Goal: Task Accomplishment & Management: Complete application form

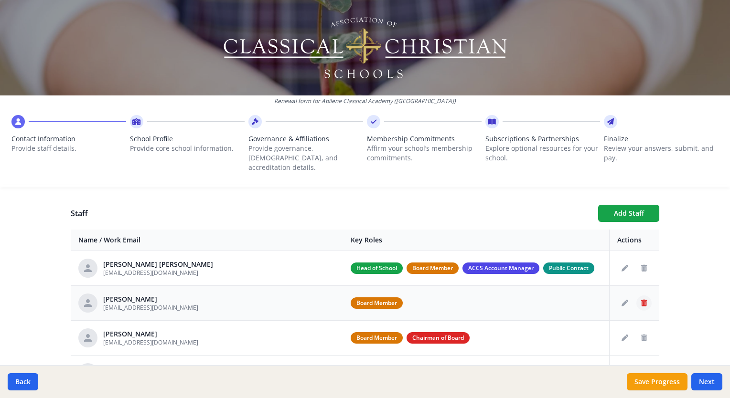
click at [641, 300] on icon "Delete staff" at bounding box center [644, 303] width 6 height 7
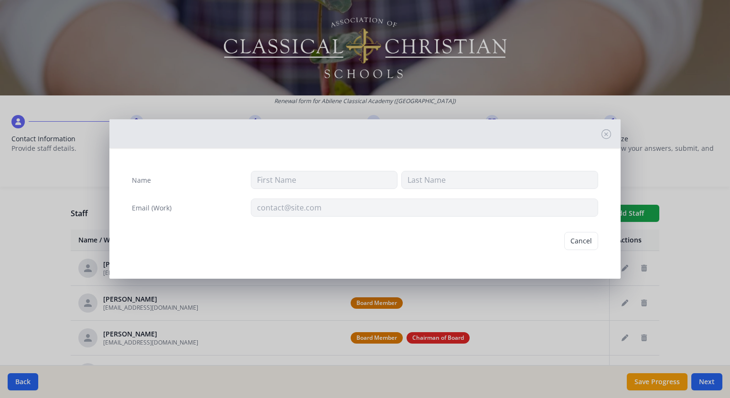
type input "John"
type input "Reed"
type input "johnreedtx@hotmail.com"
click at [585, 242] on button "Delete" at bounding box center [581, 241] width 33 height 18
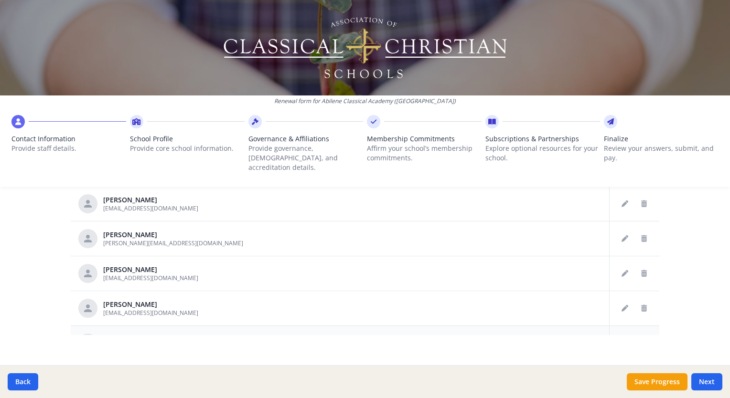
scroll to position [489, 0]
click at [713, 381] on button "Next" at bounding box center [706, 381] width 31 height 17
type input "(325) 671-4220"
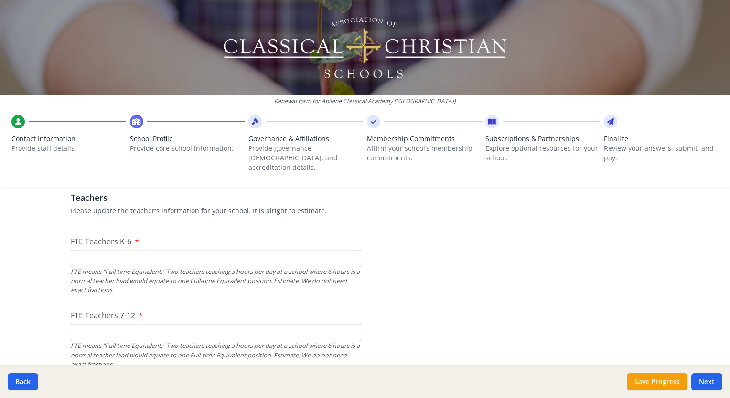
scroll to position [582, 0]
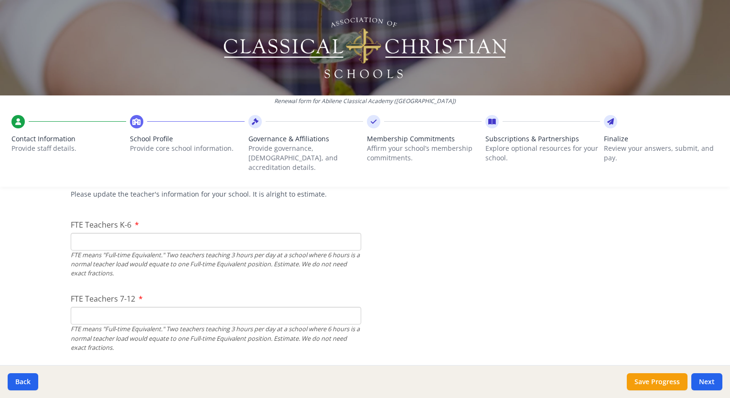
click at [118, 233] on input "FTE Teachers K-6" at bounding box center [216, 242] width 290 height 18
type input "12"
click at [84, 308] on input "FTE Teachers 7-12" at bounding box center [216, 316] width 290 height 18
type input "7"
click at [85, 233] on input "12" at bounding box center [216, 242] width 290 height 18
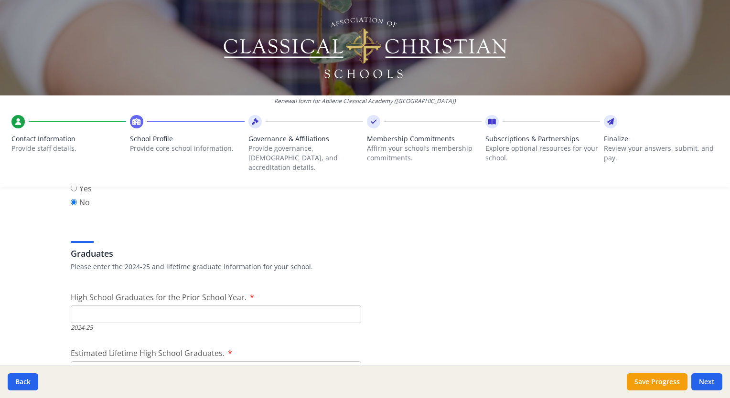
scroll to position [1346, 0]
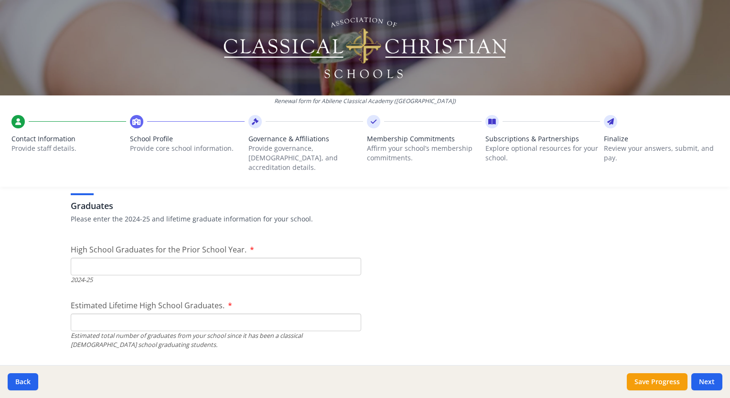
type input "13"
drag, startPoint x: 181, startPoint y: 256, endPoint x: 185, endPoint y: 261, distance: 6.1
click at [183, 258] on input "High School Graduates for the Prior School Year." at bounding box center [216, 267] width 290 height 18
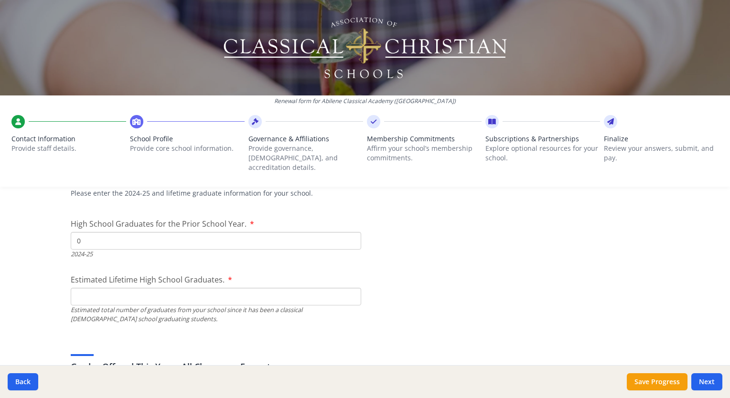
scroll to position [1394, 0]
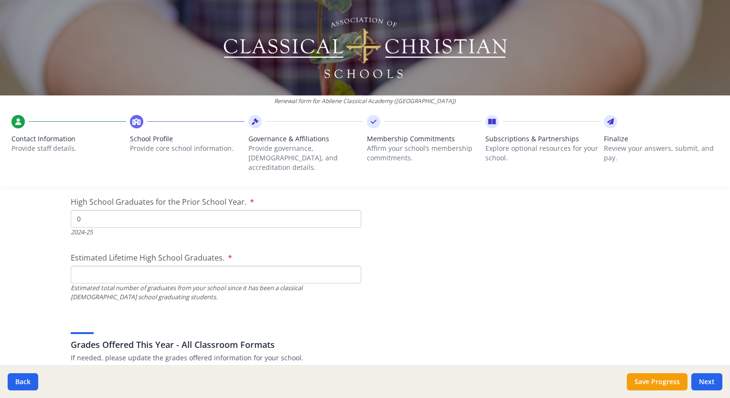
type input "0"
click at [134, 270] on input "Estimated Lifetime High School Graduates." at bounding box center [216, 275] width 290 height 18
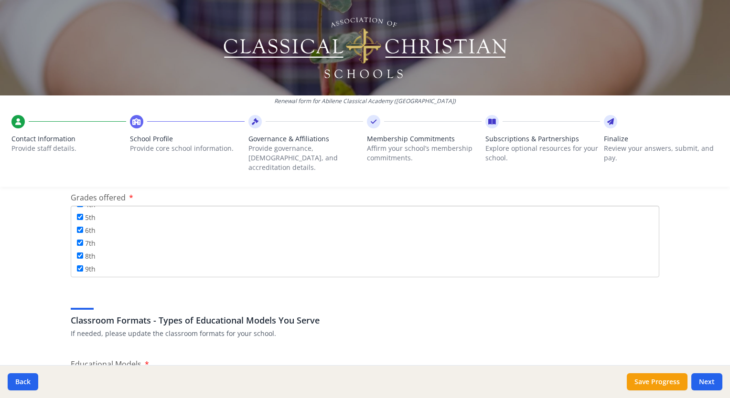
scroll to position [114, 0]
type input "0"
click at [77, 239] on input "10th" at bounding box center [80, 242] width 6 height 6
checkbox input "true"
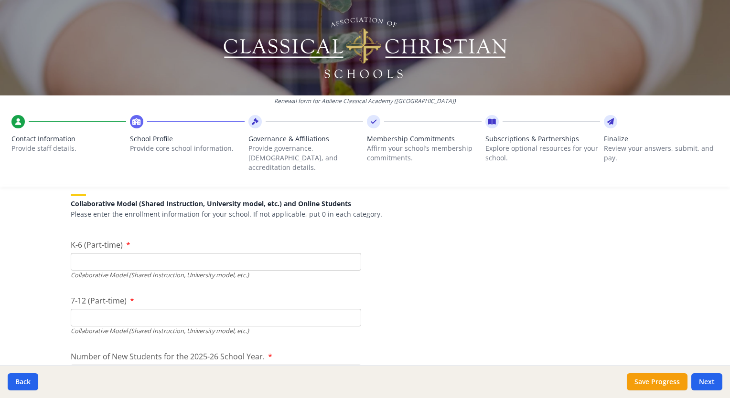
scroll to position [2253, 0]
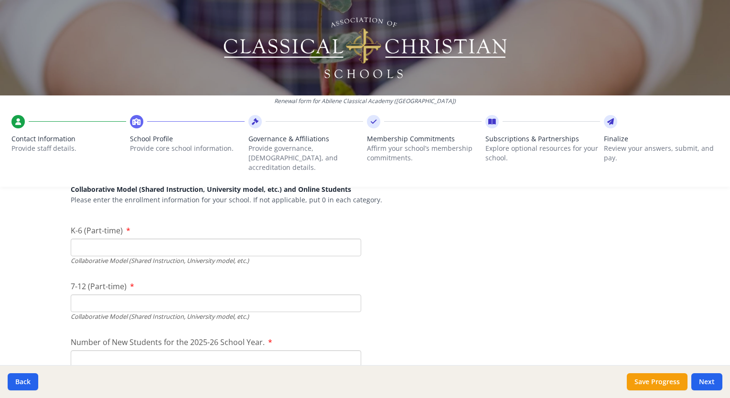
click at [91, 239] on input "K-6 (Part-time)" at bounding box center [216, 248] width 290 height 18
click at [83, 295] on input "7-12 (Part-time)" at bounding box center [216, 304] width 290 height 18
click at [101, 239] on input "129" at bounding box center [216, 248] width 290 height 18
type input "146"
click at [84, 295] on input "7-12 (Part-time)" at bounding box center [216, 304] width 290 height 18
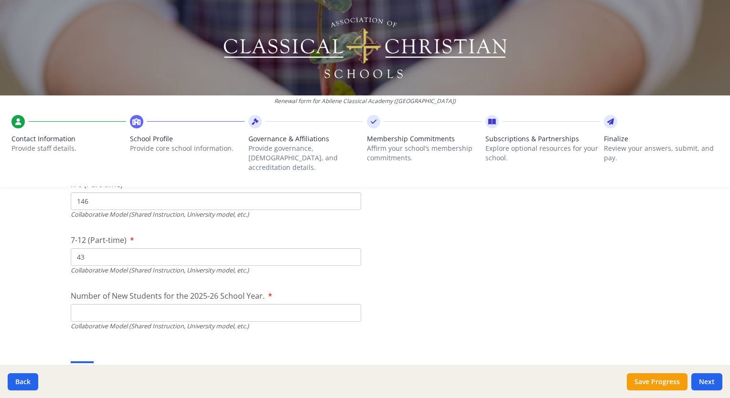
scroll to position [2349, 0]
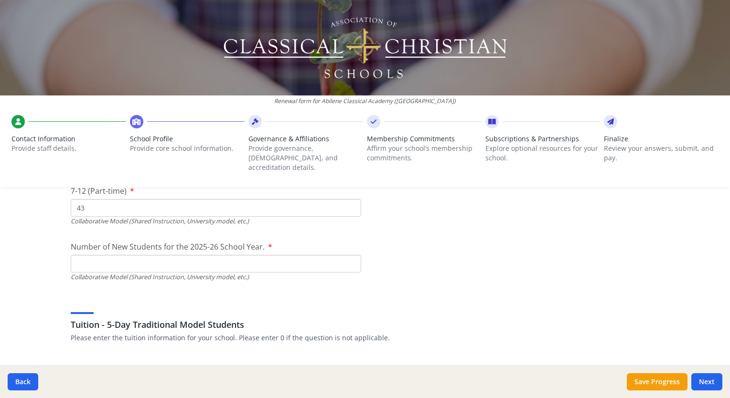
type input "43"
click at [94, 49] on input "Number of New Students for the 2025-26 School Year." at bounding box center [216, 40] width 290 height 18
type input "55"
click at [40, 286] on div "Renewal form for Abilene Classical Academy (TX) Contact Information Provide sta…" at bounding box center [365, 199] width 730 height 398
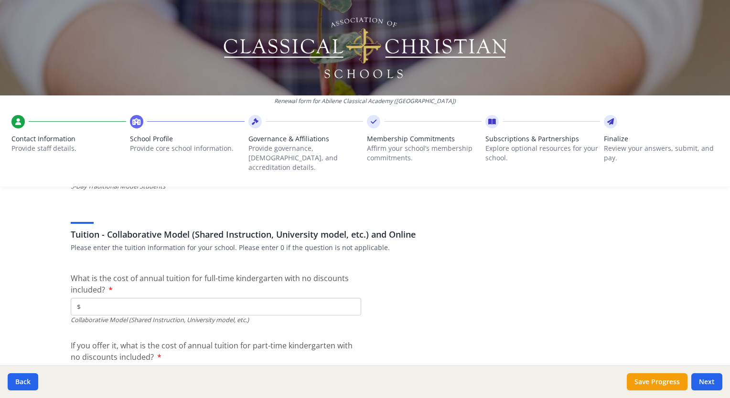
scroll to position [2874, 0]
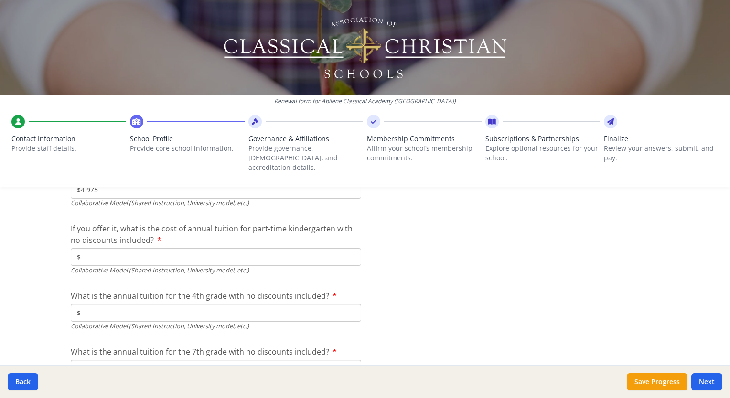
scroll to position [2970, 0]
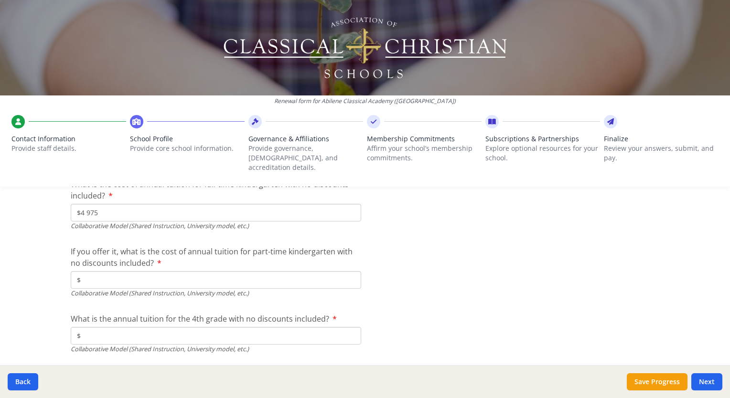
type input "$4 975"
type input "$0"
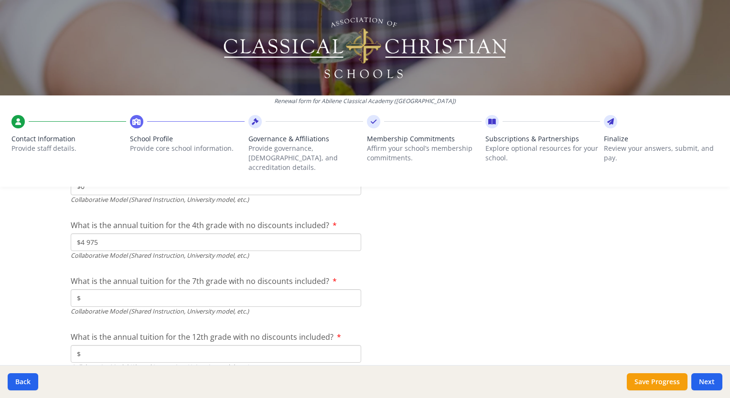
scroll to position [3065, 0]
type input "$4 975"
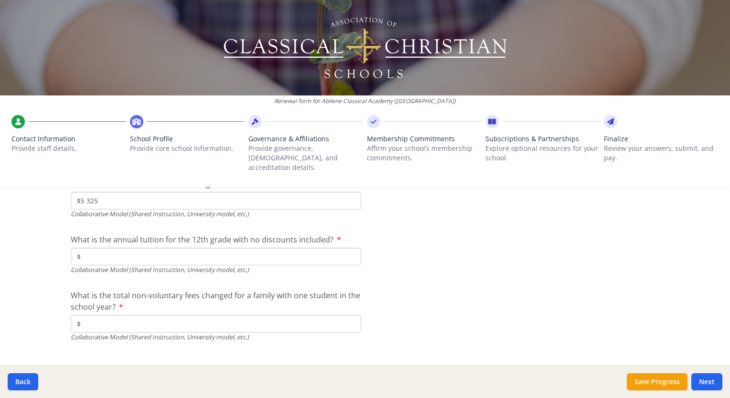
scroll to position [3113, 0]
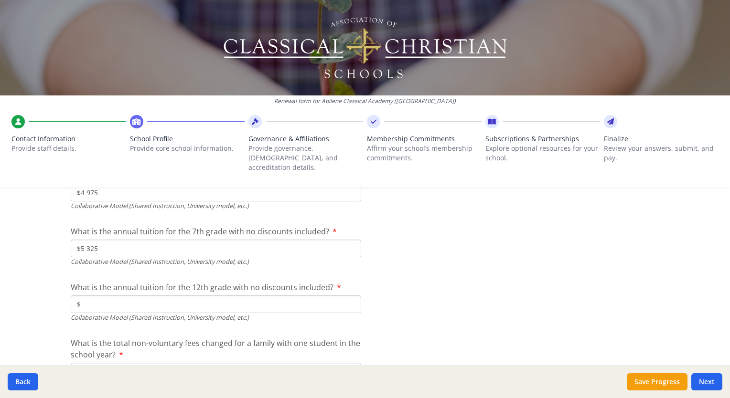
type input "$5 325"
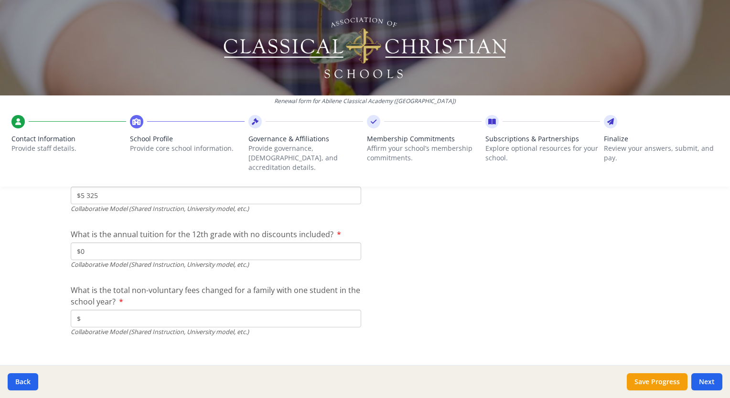
scroll to position [3167, 0]
type input "$0"
click at [115, 308] on input "$" at bounding box center [216, 317] width 290 height 18
type input "$75"
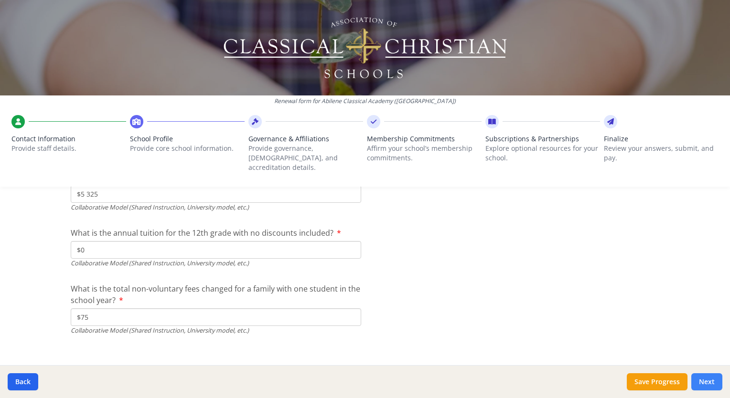
click at [710, 386] on button "Next" at bounding box center [706, 381] width 31 height 17
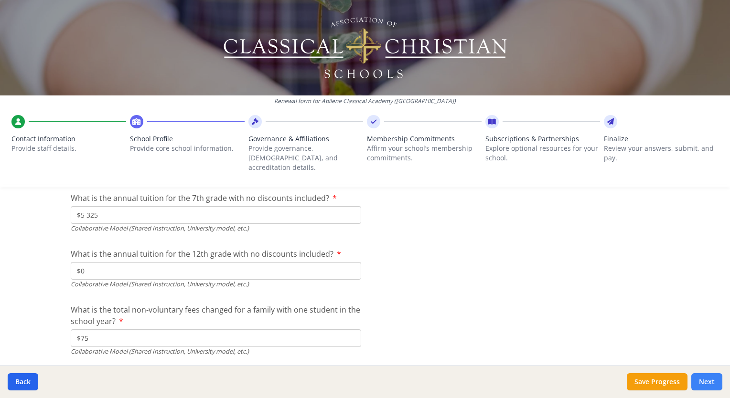
scroll to position [3331, 0]
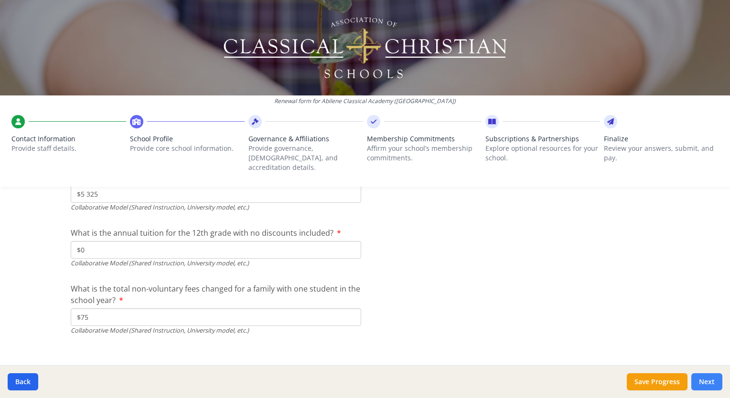
click at [714, 380] on button "Next" at bounding box center [706, 381] width 31 height 17
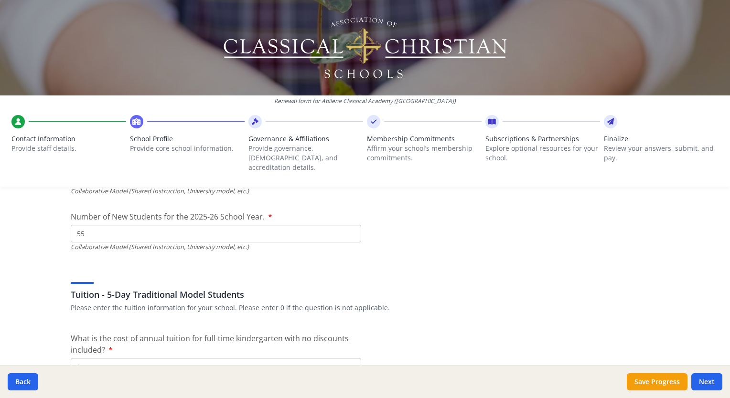
scroll to position [2567, 0]
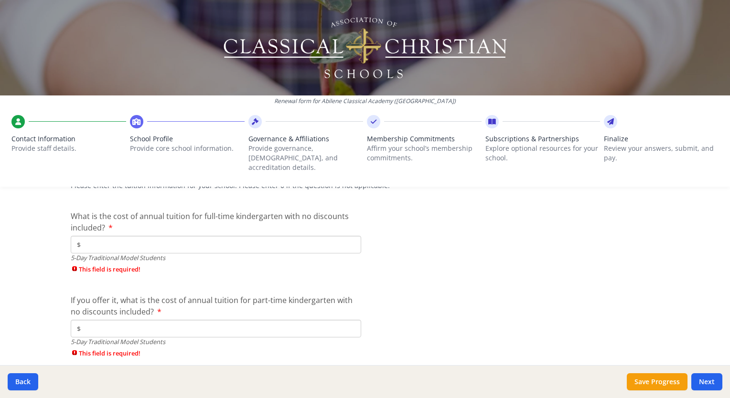
click at [104, 238] on input "$" at bounding box center [216, 245] width 290 height 18
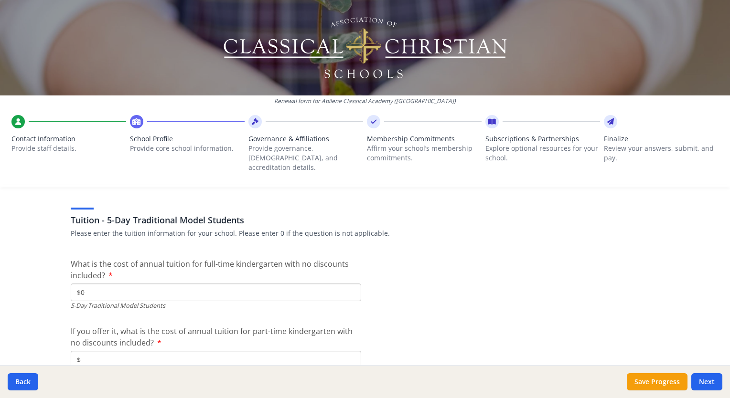
type input "$0"
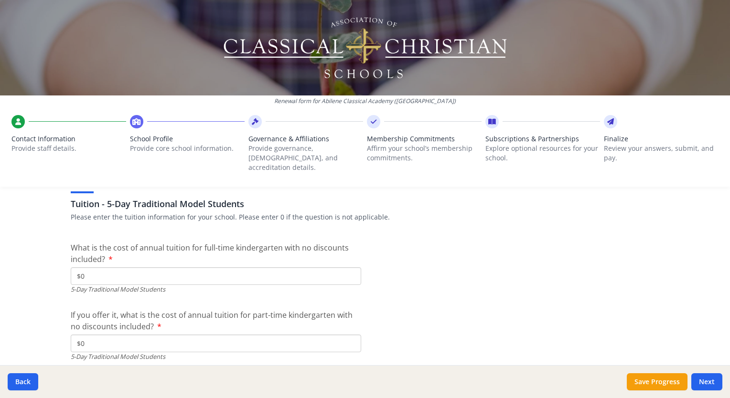
type input "$0"
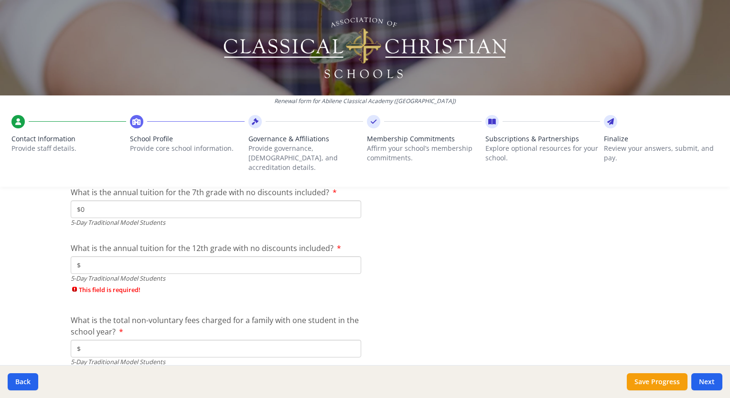
type input "$0"
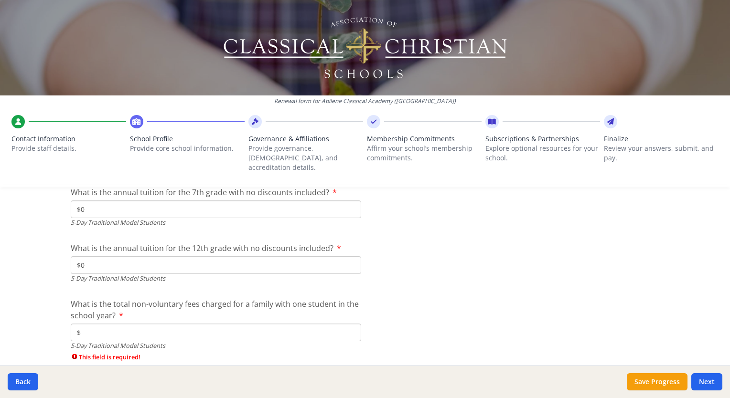
type input "$0"
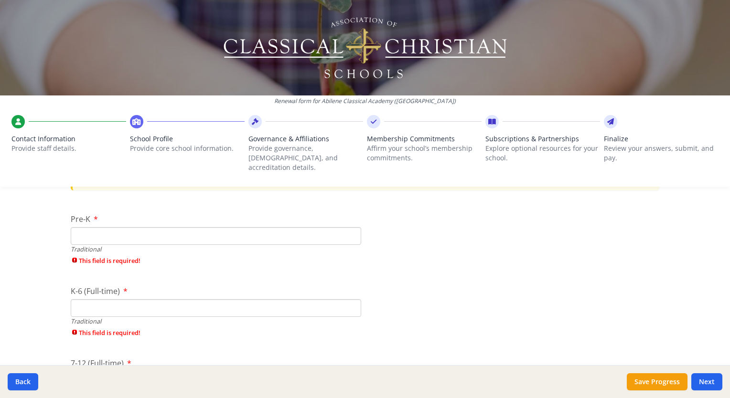
scroll to position [1970, 0]
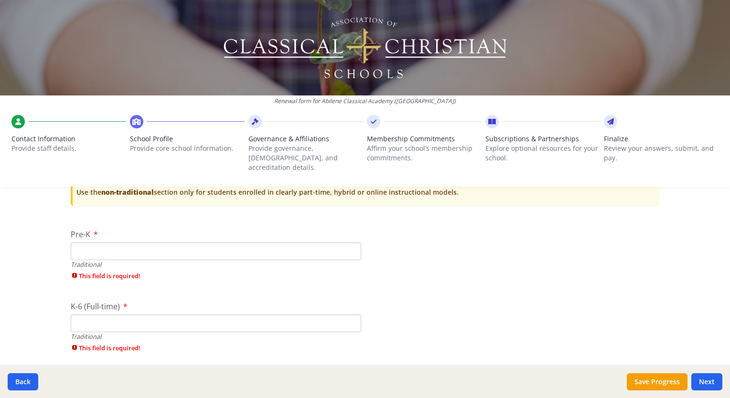
type input "$0"
click at [92, 244] on input "Pre-K" at bounding box center [216, 252] width 290 height 18
type input "0"
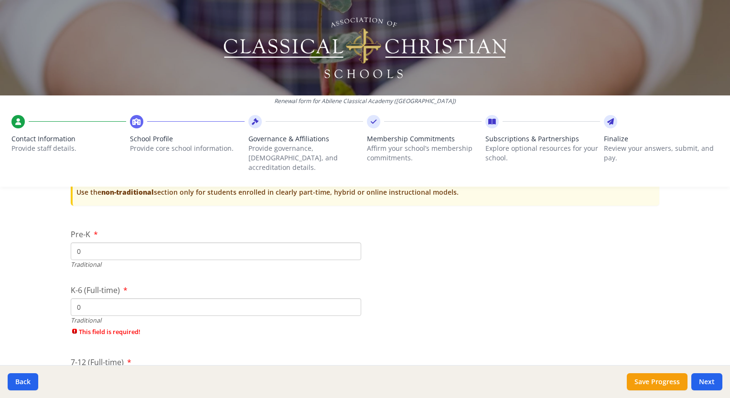
type input "0"
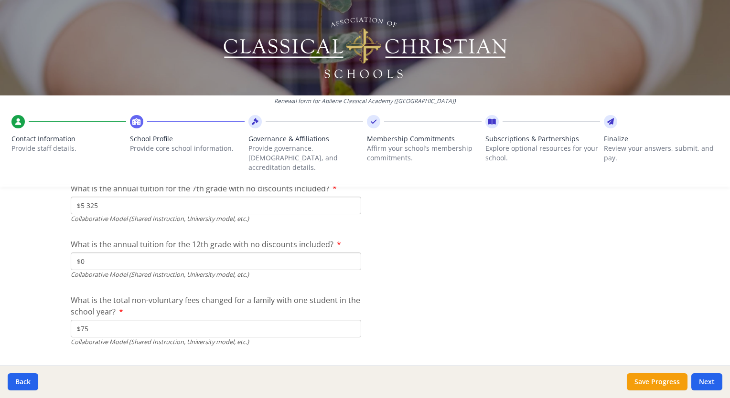
scroll to position [3167, 0]
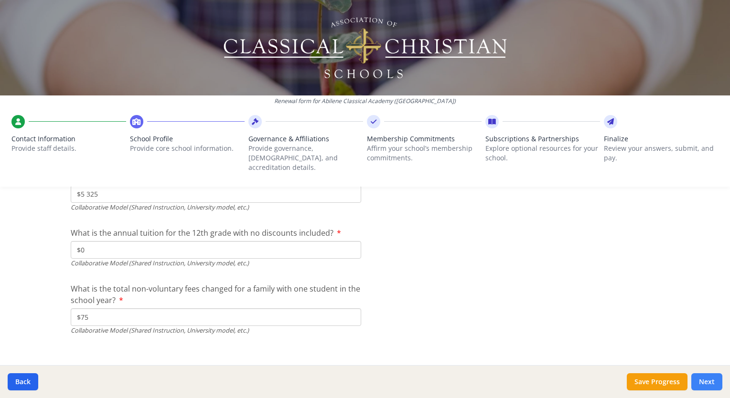
type input "0"
click at [705, 381] on button "Next" at bounding box center [706, 381] width 31 height 17
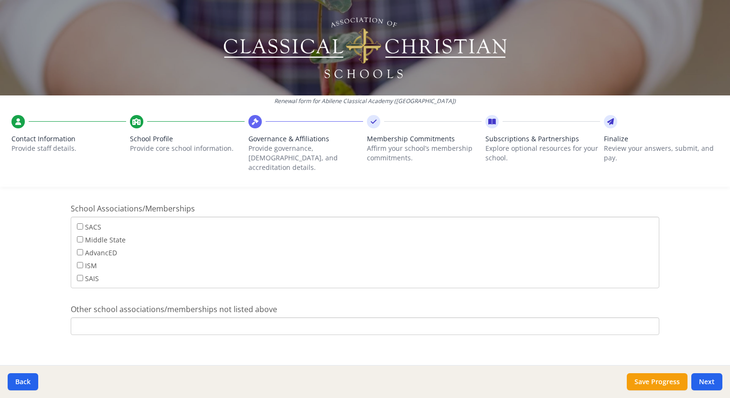
scroll to position [75, 0]
click at [160, 318] on input "Other school associations/memberships not listed above" at bounding box center [365, 327] width 588 height 18
click at [26, 241] on div "Renewal form for Abilene Classical Academy (TX) Contact Information Provide sta…" at bounding box center [365, 199] width 730 height 398
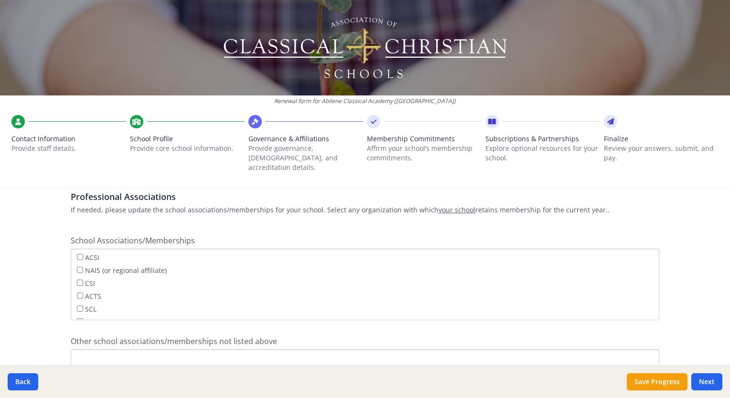
scroll to position [556, 0]
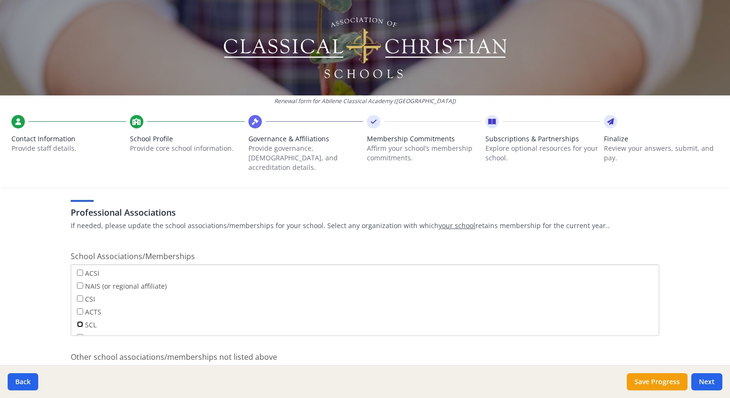
click at [77, 321] on input "SCL" at bounding box center [80, 324] width 6 height 6
checkbox input "true"
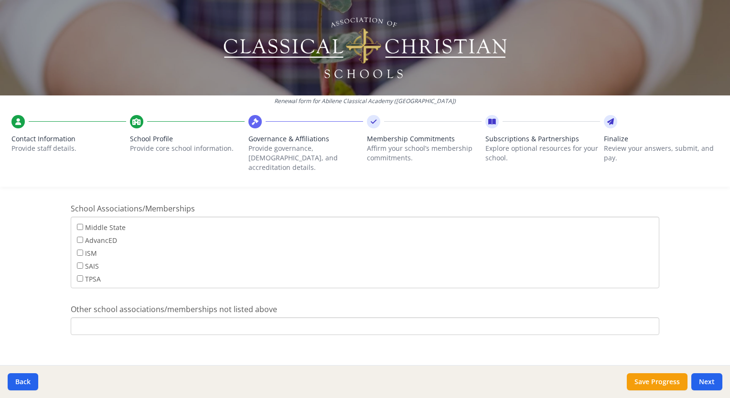
click at [103, 319] on input "Other school associations/memberships not listed above" at bounding box center [365, 327] width 588 height 18
type input "Turning Point Academy"
click at [710, 386] on button "Next" at bounding box center [706, 381] width 31 height 17
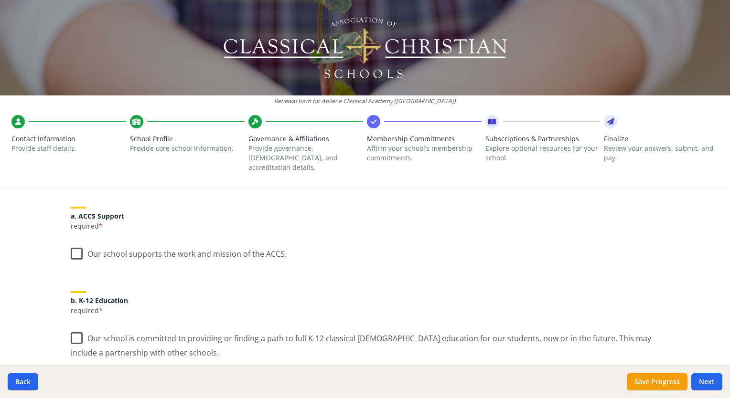
scroll to position [48, 0]
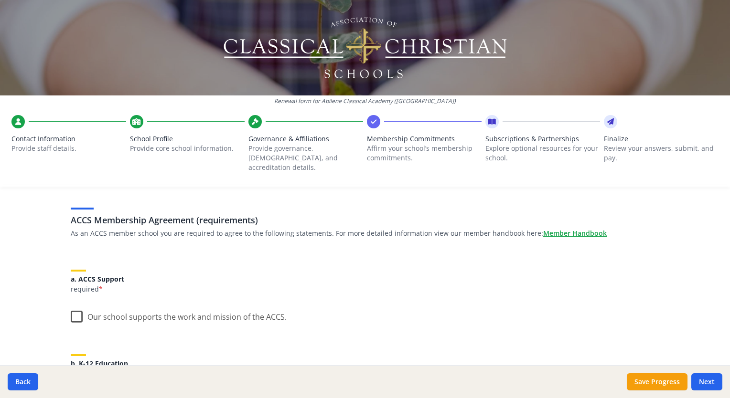
click at [73, 306] on label "Our school supports the work and mission of the ACCS." at bounding box center [179, 315] width 216 height 21
click at [0, 0] on input "Our school supports the work and mission of the ACCS." at bounding box center [0, 0] width 0 height 0
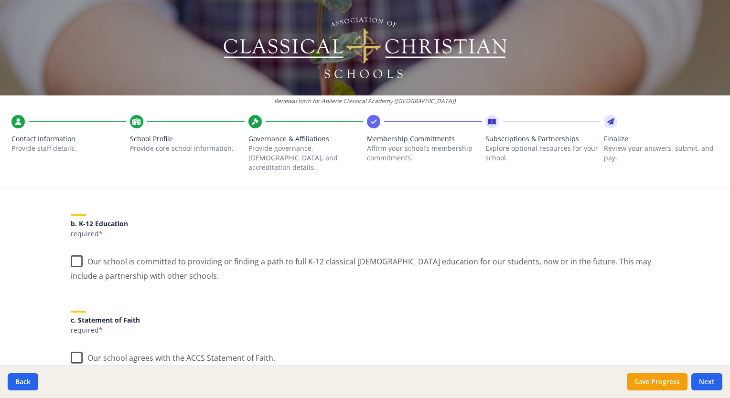
scroll to position [239, 0]
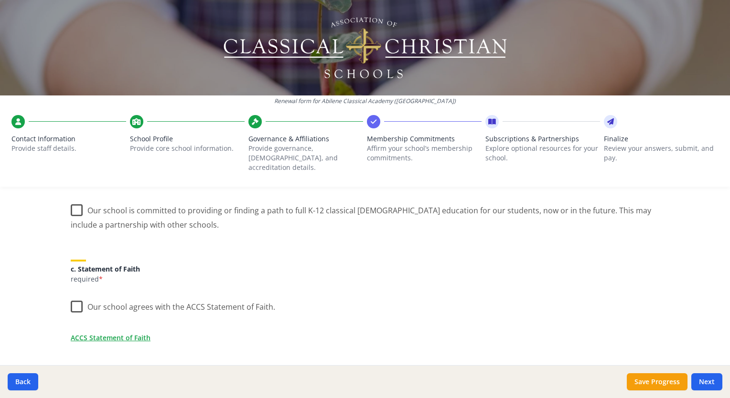
click at [73, 201] on label "Our school is committed to providing or finding a path to full K-12 classical C…" at bounding box center [365, 214] width 588 height 32
click at [0, 0] on input "Our school is committed to providing or finding a path to full K-12 classical C…" at bounding box center [0, 0] width 0 height 0
click at [71, 297] on label "Our school agrees with the ACCS Statement of Faith." at bounding box center [173, 305] width 204 height 21
click at [0, 0] on input "Our school agrees with the ACCS Statement of Faith." at bounding box center [0, 0] width 0 height 0
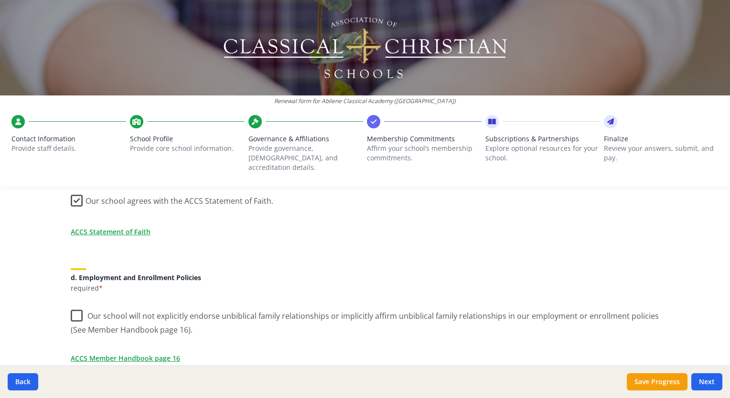
scroll to position [382, 0]
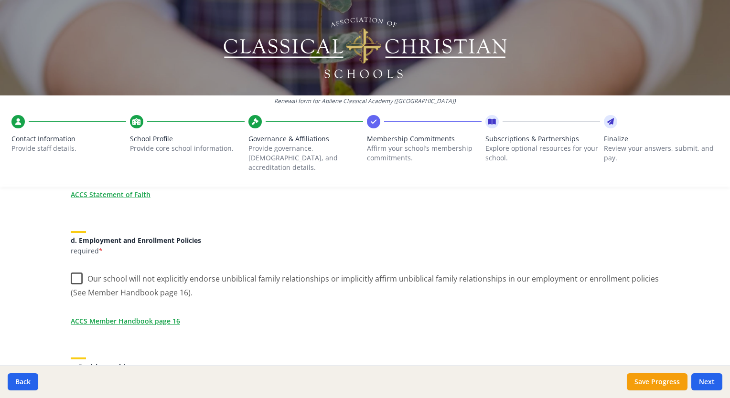
click at [74, 266] on label "Our school will not explicitly endorse unbiblical family relationships or impli…" at bounding box center [365, 282] width 588 height 32
click at [0, 0] on input "Our school will not explicitly endorse unbiblical family relationships or impli…" at bounding box center [0, 0] width 0 height 0
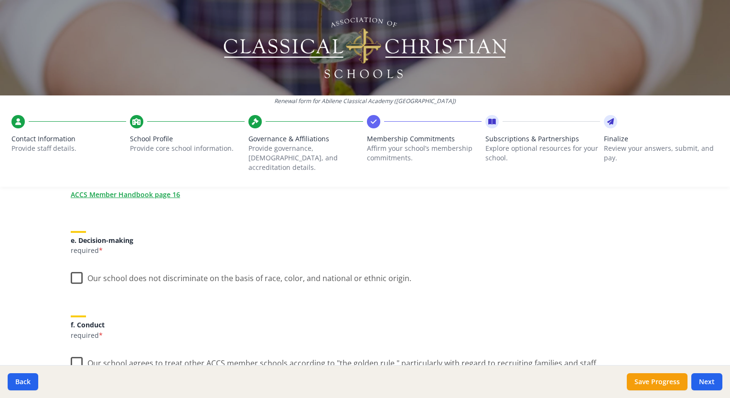
scroll to position [525, 0]
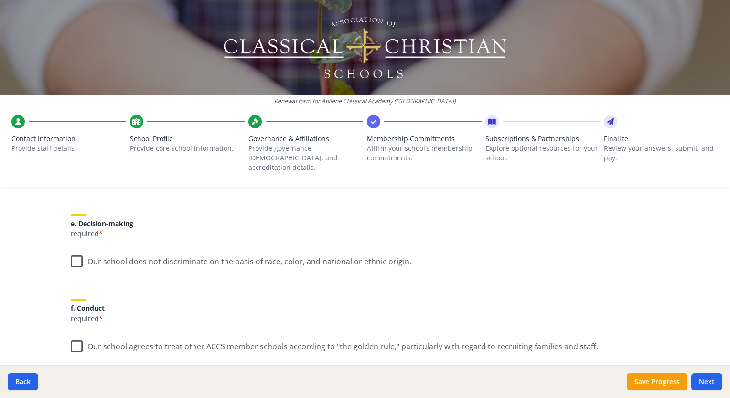
click at [74, 251] on label "Our school does not discriminate on the basis of race, color, and national or e…" at bounding box center [241, 259] width 340 height 21
click at [0, 0] on input "Our school does not discriminate on the basis of race, color, and national or e…" at bounding box center [0, 0] width 0 height 0
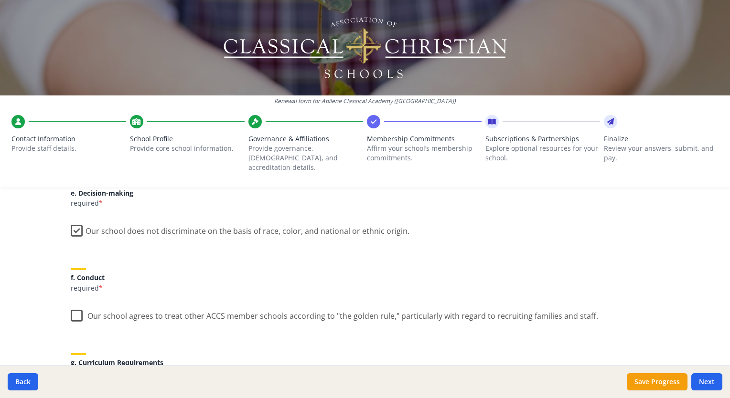
scroll to position [573, 0]
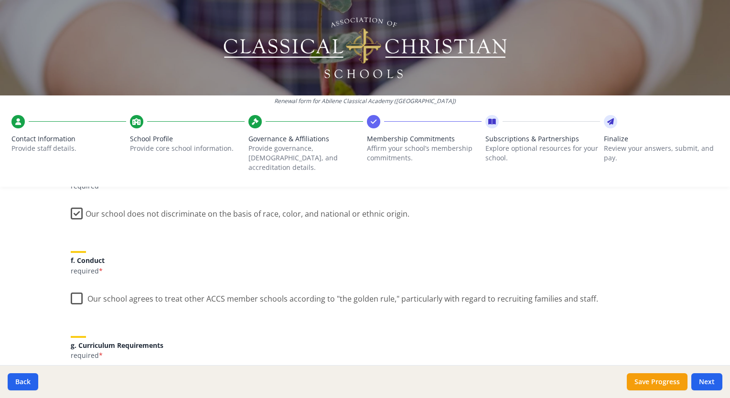
click at [72, 286] on label "Our school agrees to treat other ACCS member schools according to "the golden r…" at bounding box center [334, 296] width 527 height 21
click at [0, 0] on input "Our school agrees to treat other ACCS member schools according to "the golden r…" at bounding box center [0, 0] width 0 height 0
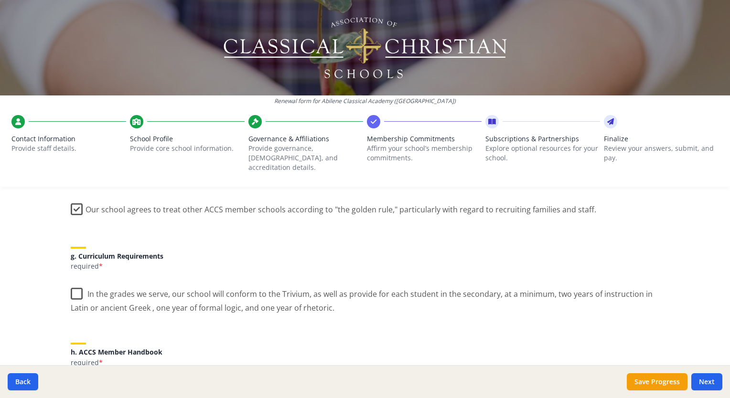
scroll to position [668, 0]
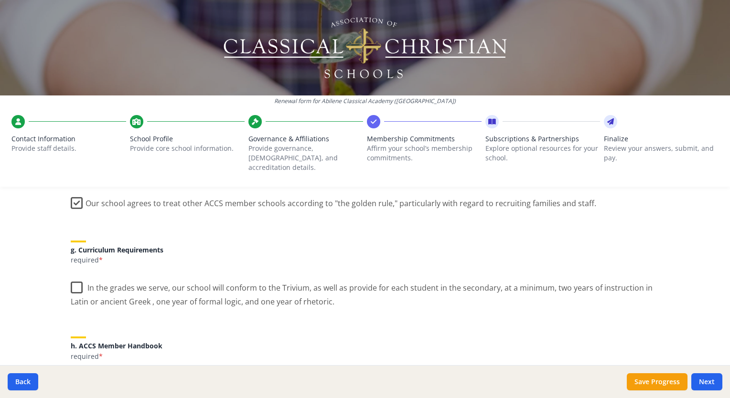
click at [71, 278] on label "In the grades we serve, our school will conform to the Trivium, as well as prov…" at bounding box center [365, 292] width 588 height 32
click at [0, 0] on input "In the grades we serve, our school will conform to the Trivium, as well as prov…" at bounding box center [0, 0] width 0 height 0
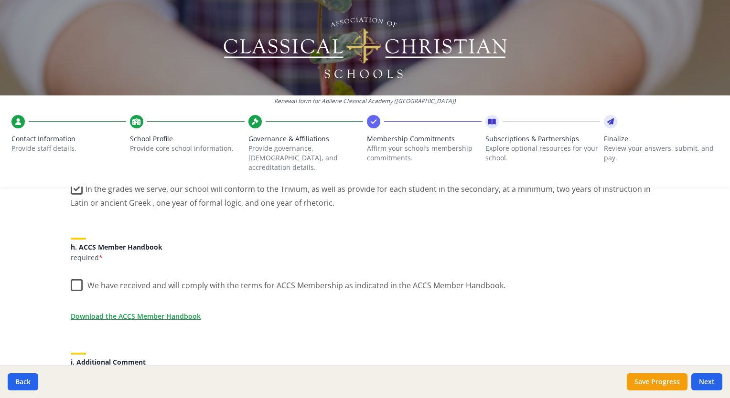
scroll to position [764, 0]
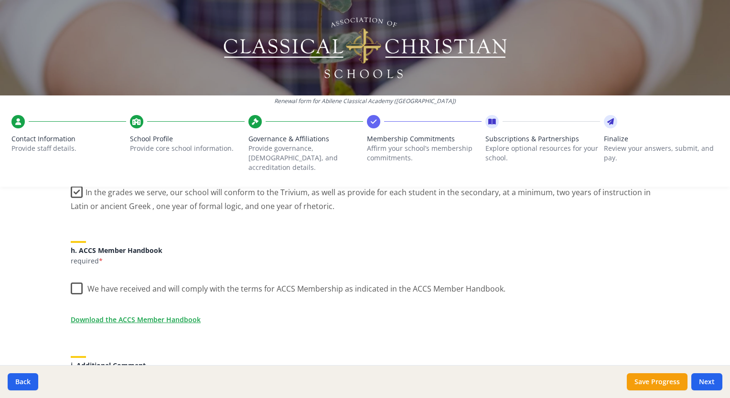
click at [73, 276] on label "We have received and will comply with the terms for ACCS Membership as indicate…" at bounding box center [288, 286] width 435 height 21
click at [0, 0] on input "We have received and will comply with the terms for ACCS Membership as indicate…" at bounding box center [0, 0] width 0 height 0
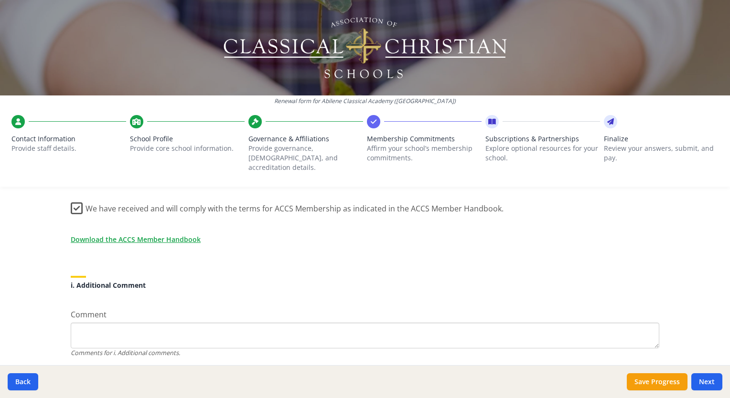
scroll to position [859, 0]
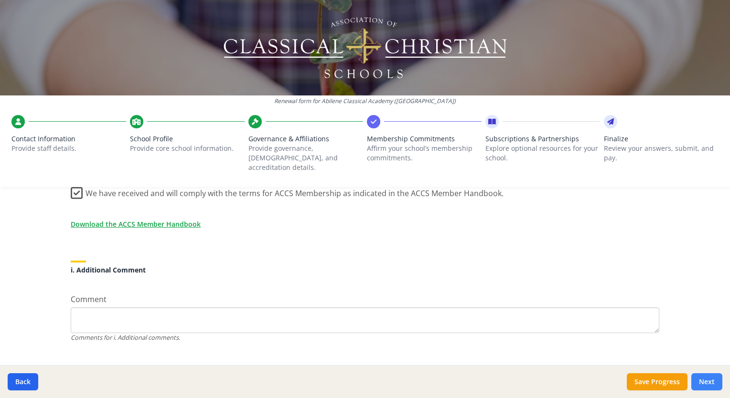
click at [709, 380] on button "Next" at bounding box center [706, 381] width 31 height 17
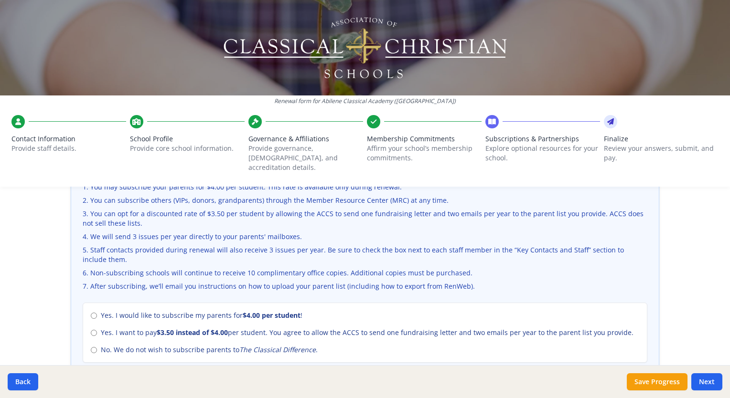
scroll to position [334, 0]
click at [91, 347] on input "No. We do not wish to subscribe parents to The Classical Difference ." at bounding box center [94, 350] width 6 height 6
radio input "true"
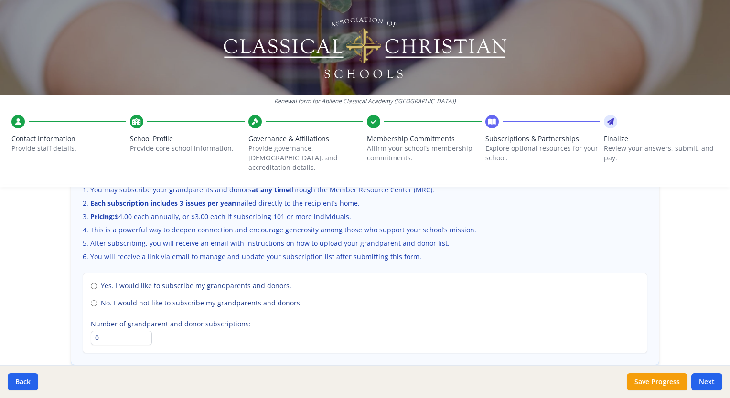
scroll to position [668, 0]
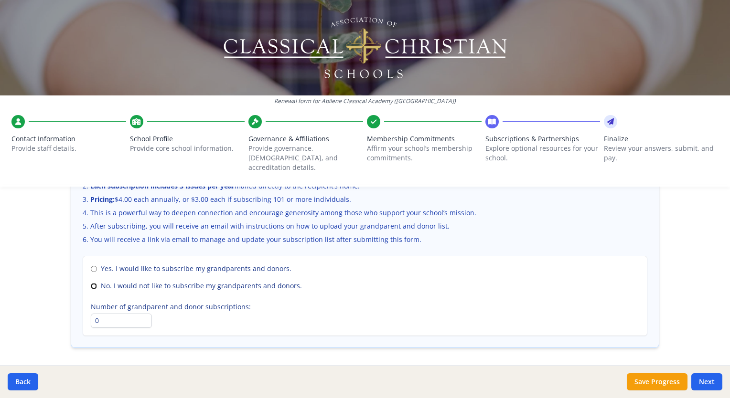
click at [92, 283] on input "No. I would not like to subscribe my grandparents and donors." at bounding box center [94, 286] width 6 height 6
radio input "true"
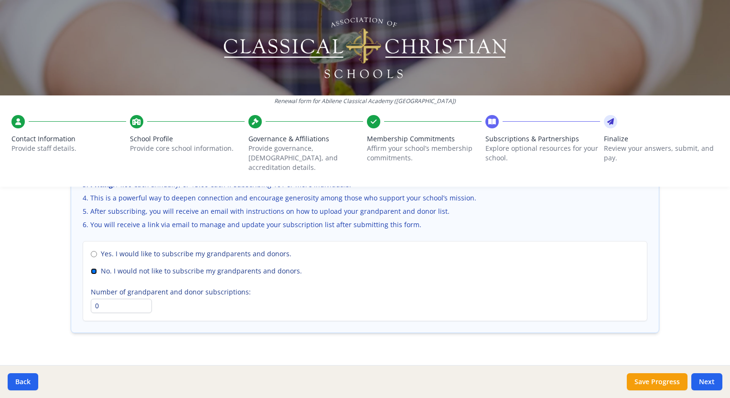
scroll to position [691, 0]
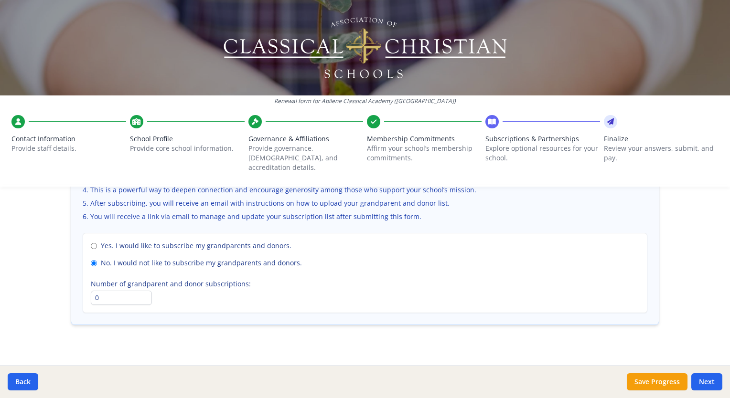
click at [713, 383] on button "Next" at bounding box center [706, 381] width 31 height 17
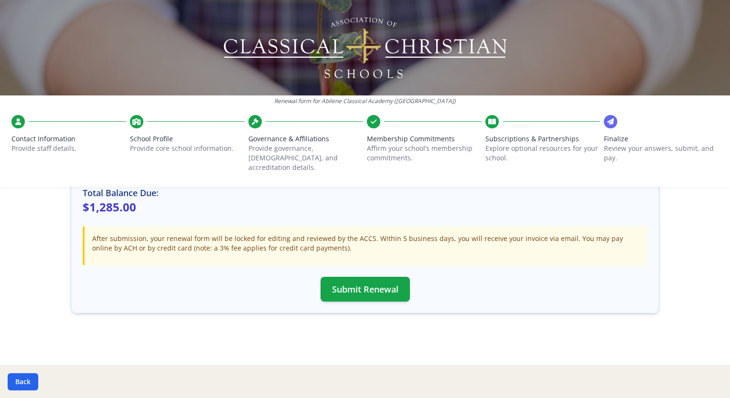
scroll to position [289, 0]
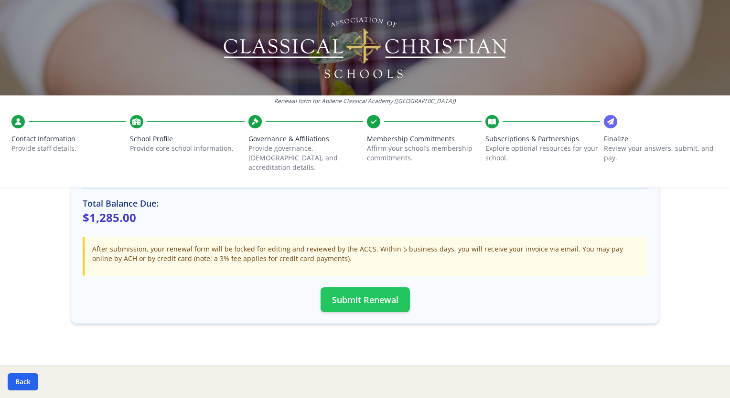
click at [384, 295] on button "Submit Renewal" at bounding box center [364, 299] width 89 height 25
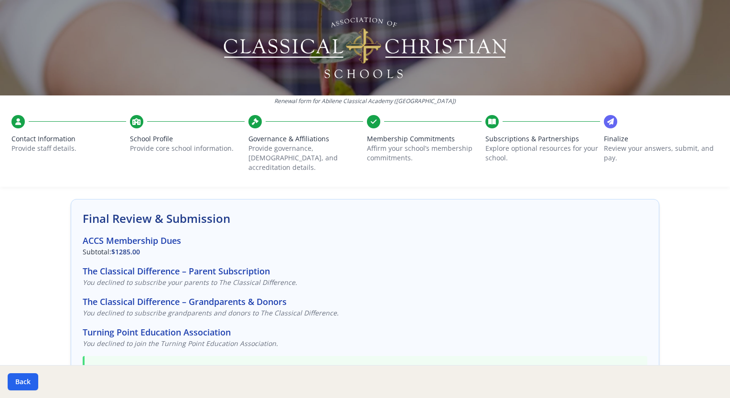
scroll to position [0, 0]
